Goal: Check status: Check status

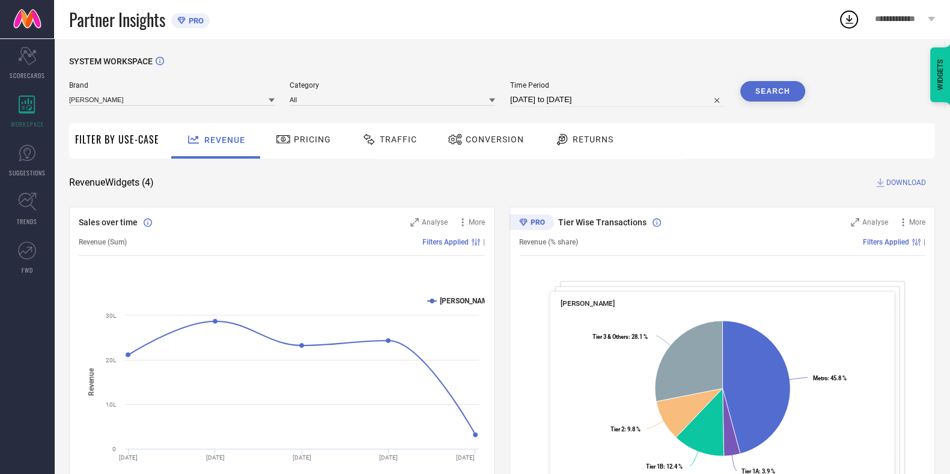
click at [543, 97] on input "[DATE] to [DATE]" at bounding box center [617, 100] width 215 height 14
select select "7"
select select "2025"
select select "8"
select select "2025"
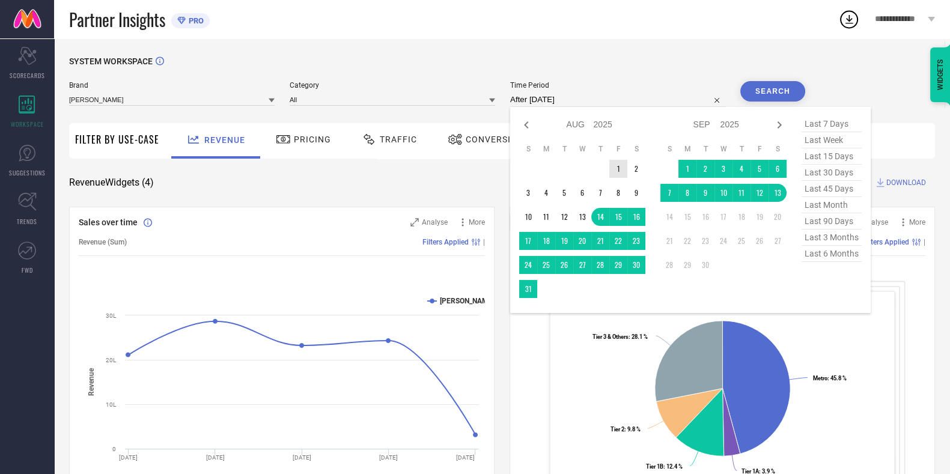
click at [624, 174] on td "1" at bounding box center [618, 169] width 18 height 18
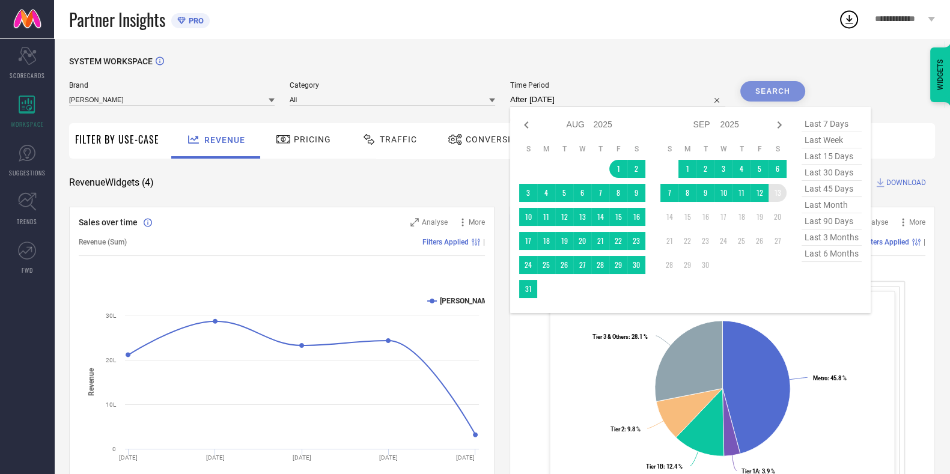
type input "[DATE] to [DATE]"
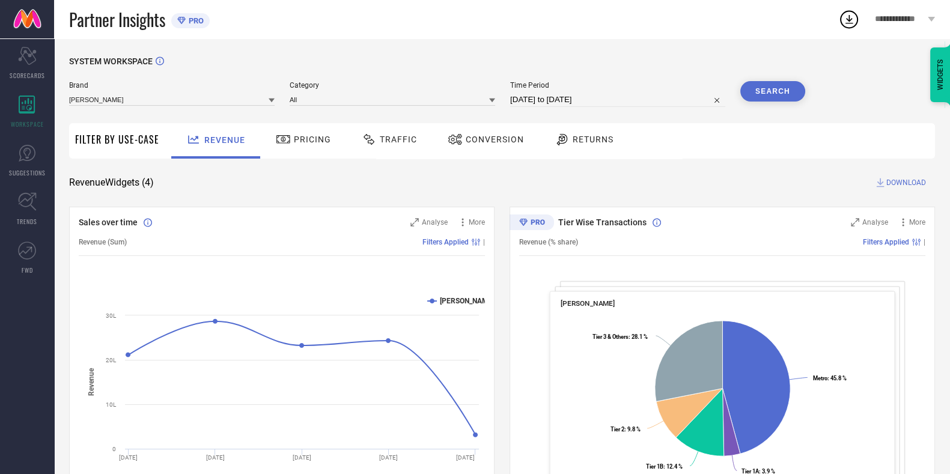
click at [776, 102] on div "Search" at bounding box center [772, 94] width 65 height 26
click at [776, 95] on button "Search" at bounding box center [772, 91] width 65 height 20
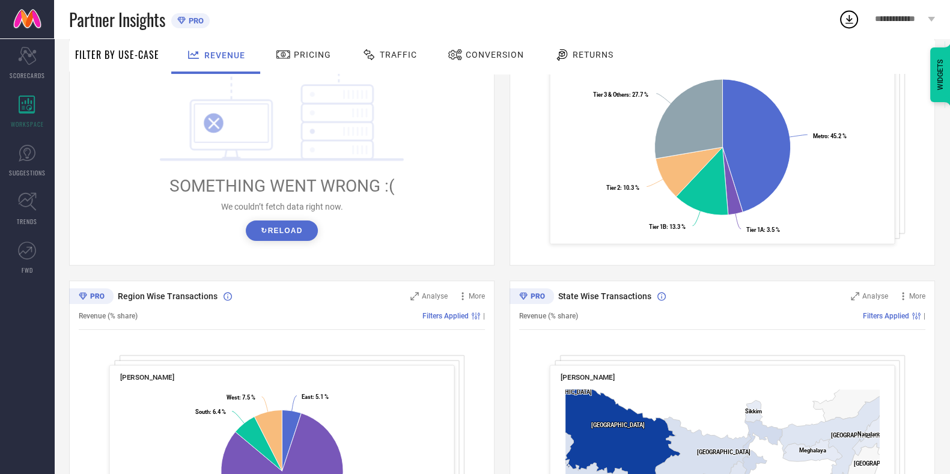
scroll to position [366, 0]
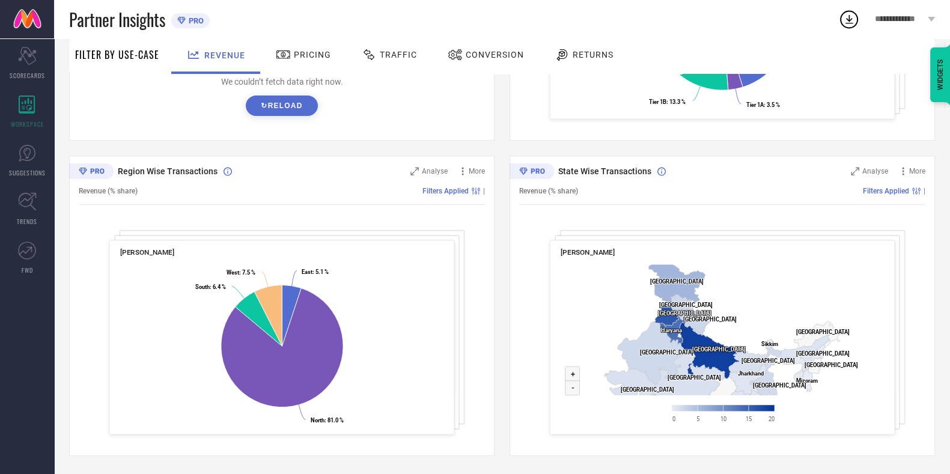
drag, startPoint x: 826, startPoint y: 370, endPoint x: 832, endPoint y: 398, distance: 28.9
click at [832, 398] on rect at bounding box center [723, 347] width 324 height 174
click at [382, 56] on span "Traffic" at bounding box center [398, 55] width 37 height 10
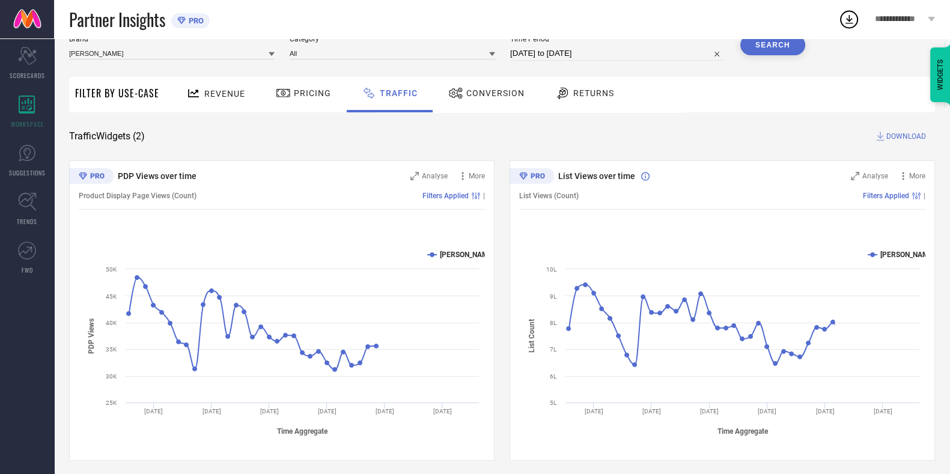
scroll to position [51, 0]
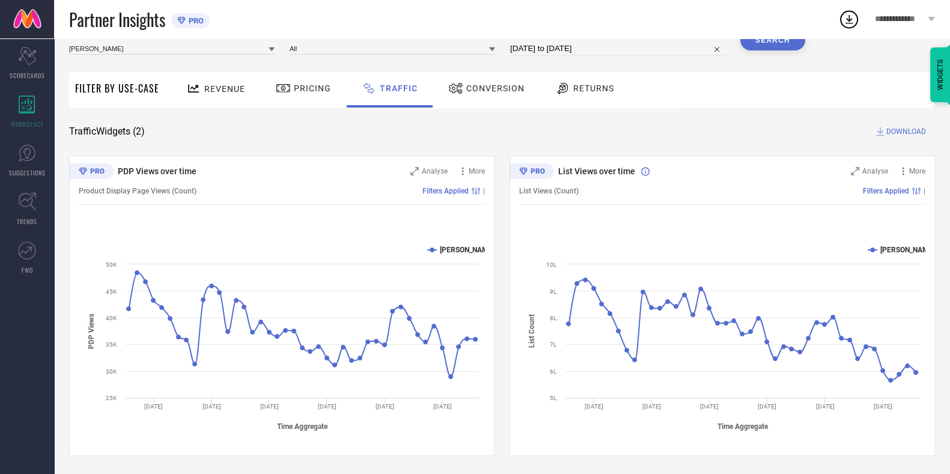
click at [300, 88] on span "Pricing" at bounding box center [312, 89] width 37 height 10
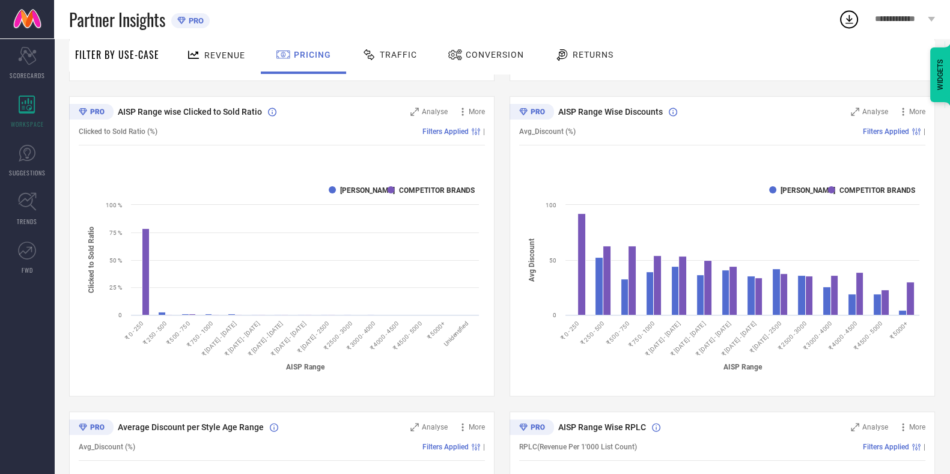
scroll to position [424, 0]
click at [413, 112] on icon at bounding box center [414, 113] width 8 height 8
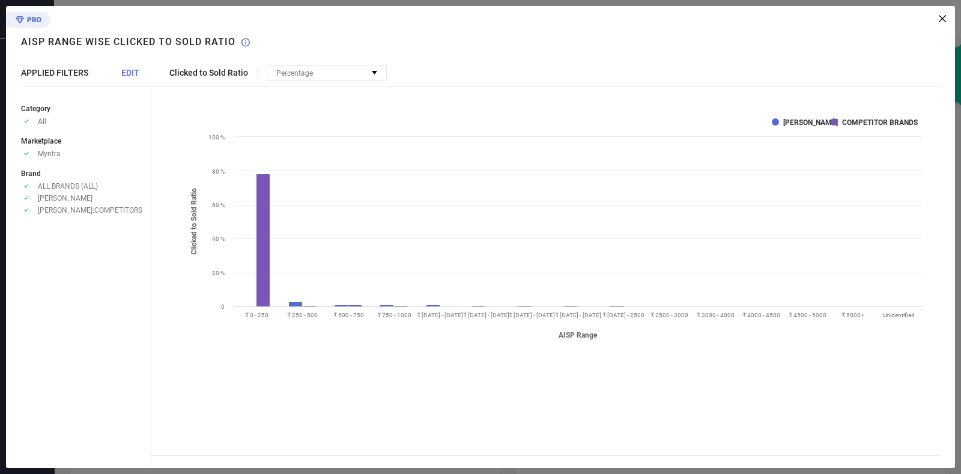
click at [943, 17] on icon at bounding box center [942, 18] width 7 height 7
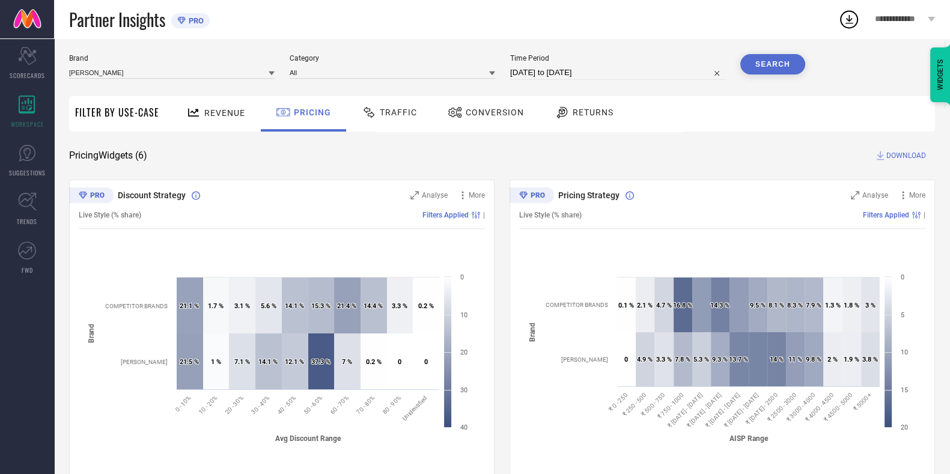
scroll to position [0, 0]
